Goal: Check status: Check status

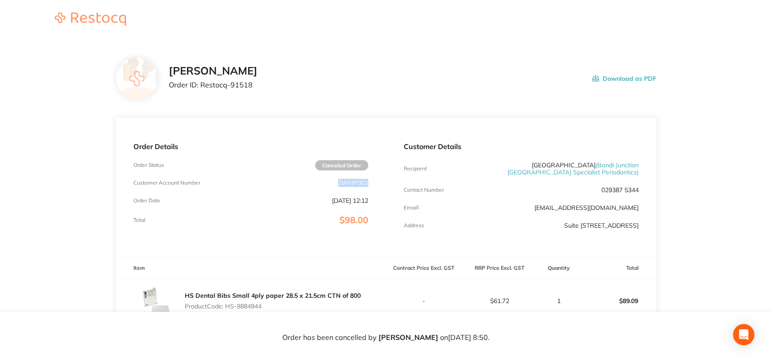
drag, startPoint x: 339, startPoint y: 181, endPoint x: 384, endPoint y: 182, distance: 45.2
click at [384, 182] on div "Order Details Order Status Canceled Order Customer Account Number 2WHY001 Order…" at bounding box center [251, 187] width 270 height 140
copy p "2WHY001"
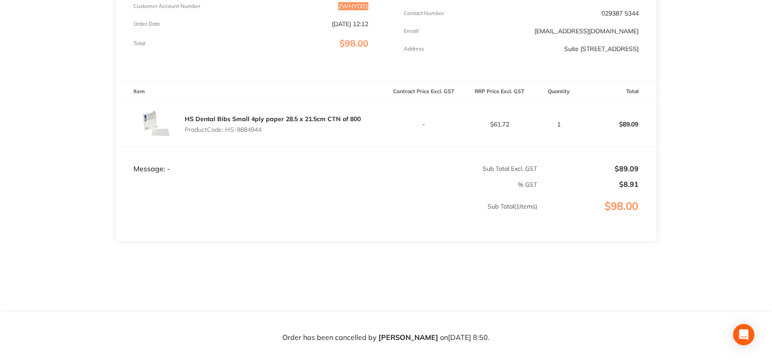
scroll to position [183, 0]
drag, startPoint x: 227, startPoint y: 129, endPoint x: 274, endPoint y: 130, distance: 46.5
click at [274, 130] on p "Product Code: HS-9884944" at bounding box center [273, 129] width 176 height 7
copy p "HS-9884944"
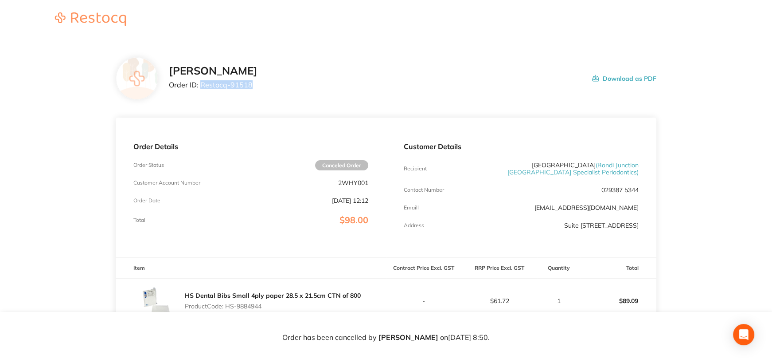
drag, startPoint x: 201, startPoint y: 85, endPoint x: 258, endPoint y: 85, distance: 56.7
click at [258, 85] on p "Order ID: Restocq- 91518" at bounding box center [213, 85] width 89 height 8
copy p "Restocq- 91518"
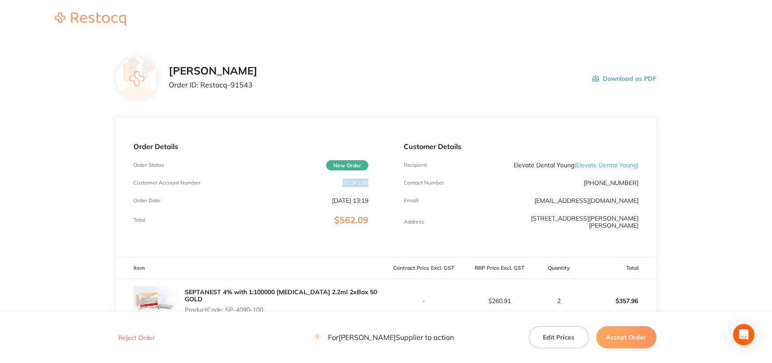
drag, startPoint x: 342, startPoint y: 180, endPoint x: 372, endPoint y: 180, distance: 30.6
click at [372, 180] on div "Order Details Order Status New Order Customer Account Number 2EDY100 Order Date…" at bounding box center [251, 187] width 270 height 140
copy p "2EDY100"
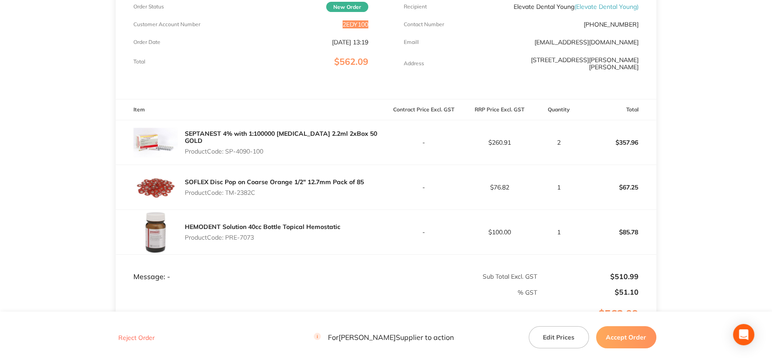
scroll to position [177, 0]
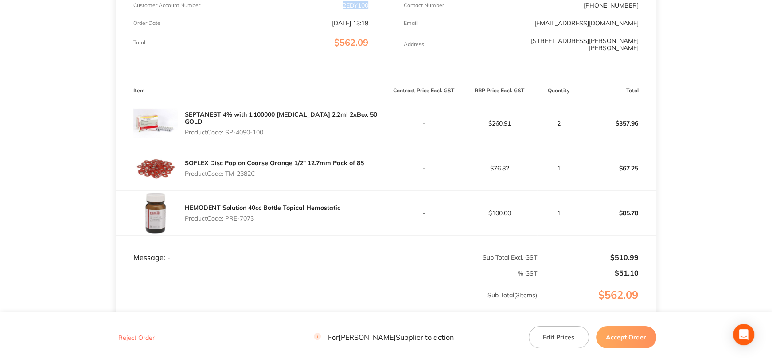
drag, startPoint x: 190, startPoint y: 119, endPoint x: 233, endPoint y: 118, distance: 43.0
click at [233, 129] on p "Product Code: SP-4090-100" at bounding box center [285, 132] width 201 height 7
copy p "SP-4090-100"
drag, startPoint x: 190, startPoint y: 154, endPoint x: 239, endPoint y: 154, distance: 48.8
click at [239, 170] on p "Product Code: TM-2382C" at bounding box center [274, 173] width 179 height 7
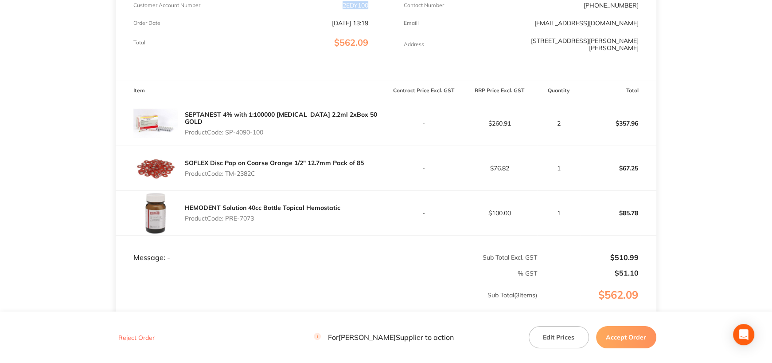
copy p "TM-2382C"
drag, startPoint x: 190, startPoint y: 187, endPoint x: 221, endPoint y: 187, distance: 31.5
click at [221, 215] on p "Product Code: PRE-7073" at bounding box center [263, 218] width 156 height 7
copy p "PRE-7073"
